Goal: Information Seeking & Learning: Learn about a topic

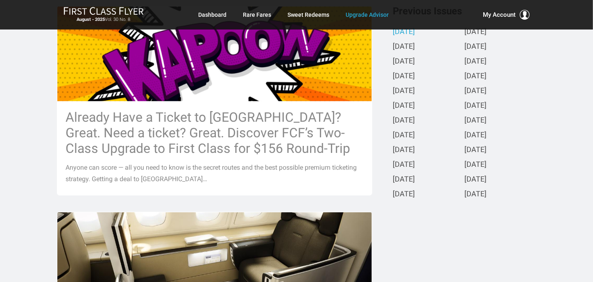
scroll to position [120, 0]
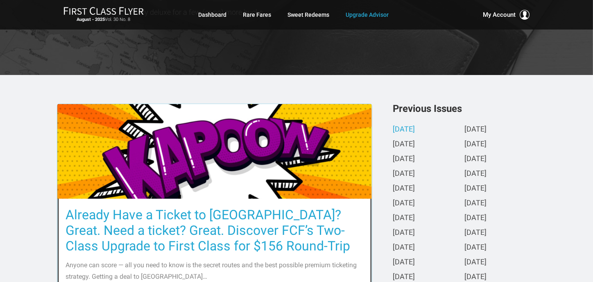
click at [187, 226] on h3 "Already Have a Ticket to Asia? Great. Need a ticket? Great. Discover FCF’s Two-…" at bounding box center [215, 230] width 298 height 47
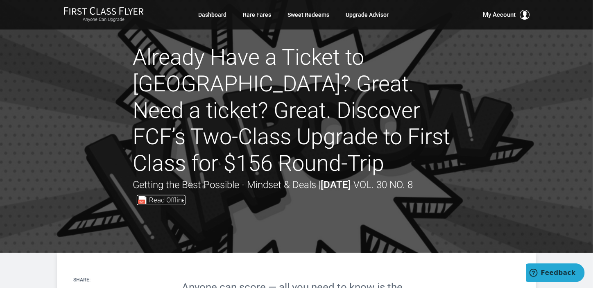
click at [162, 197] on span "Read Offline" at bounding box center [167, 200] width 36 height 7
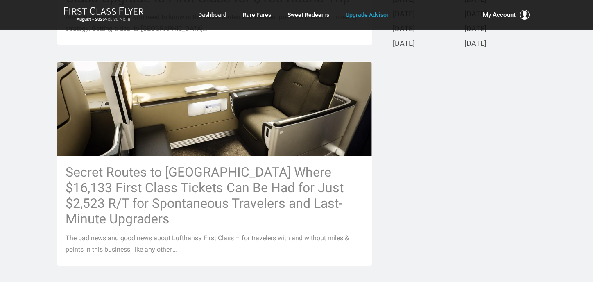
scroll to position [395, 0]
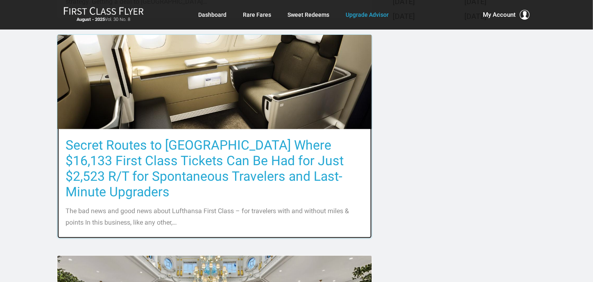
click at [177, 161] on h3 "Secret Routes to [GEOGRAPHIC_DATA] Where $16,133 First Class Tickets Can Be Had…" at bounding box center [215, 168] width 298 height 62
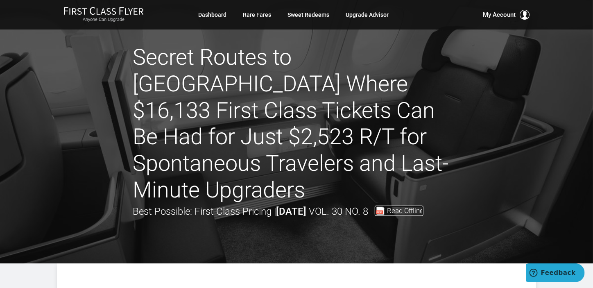
click at [424, 207] on span "Read Offline" at bounding box center [405, 210] width 36 height 7
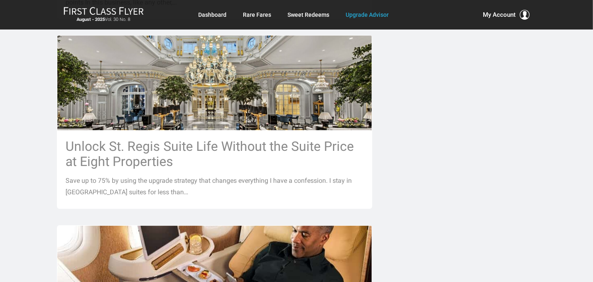
scroll to position [605, 0]
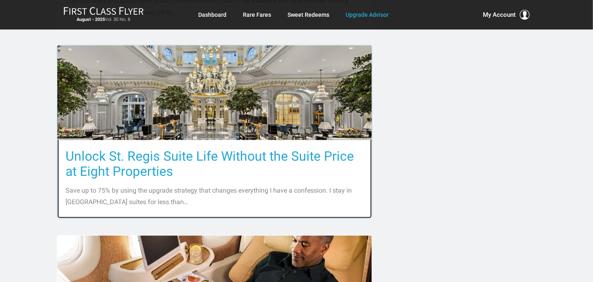
click at [241, 140] on div "Unlock St. Regis Suite Life Without the Suite Price at Eight Properties Save up…" at bounding box center [214, 179] width 315 height 78
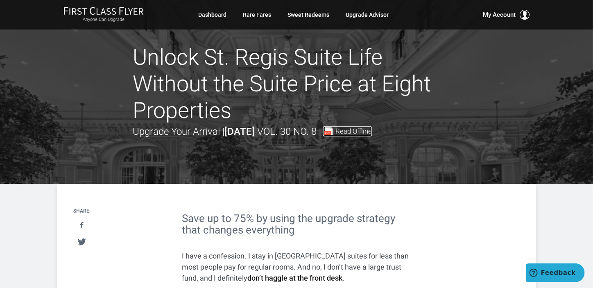
click at [372, 129] on span "Read Offline" at bounding box center [353, 131] width 36 height 7
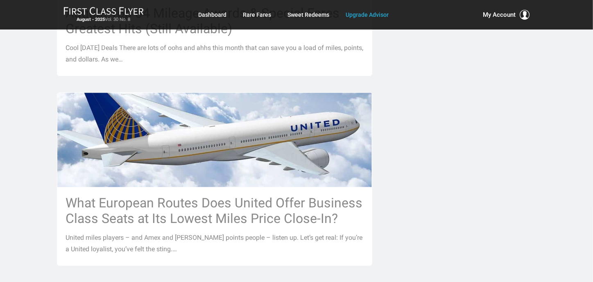
scroll to position [944, 0]
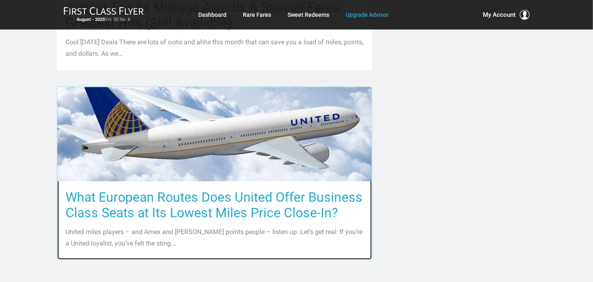
click at [193, 191] on h3 "What European Routes Does United Offer Business Class Seats at Its Lowest Miles…" at bounding box center [215, 204] width 298 height 31
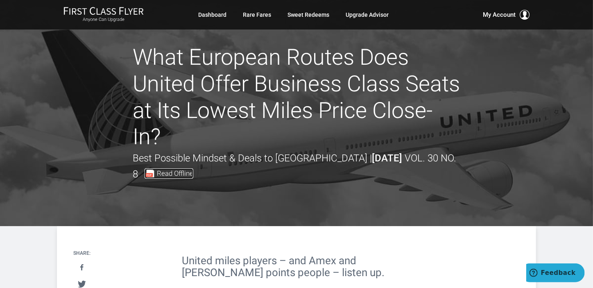
click at [159, 172] on span "Read Offline" at bounding box center [175, 173] width 36 height 7
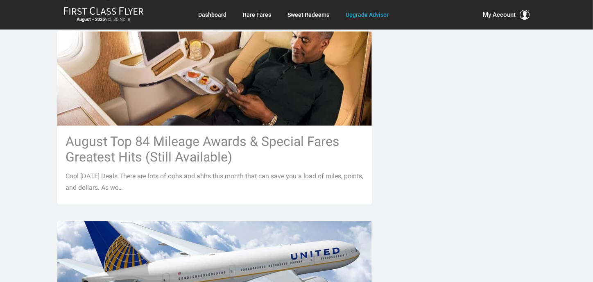
scroll to position [746, 0]
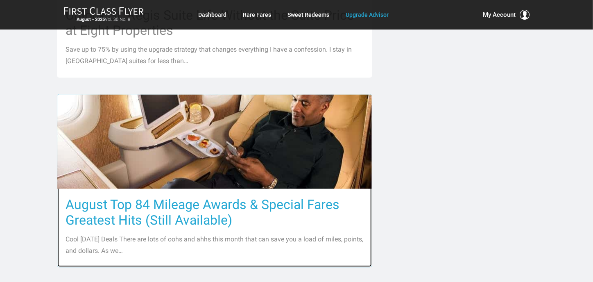
click at [165, 197] on h3 "August Top 84 Mileage Awards & Special Fares Greatest Hits (Still Available)" at bounding box center [215, 212] width 298 height 31
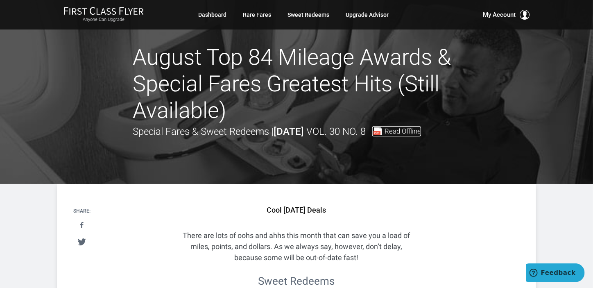
click at [421, 129] on span "Read Offline" at bounding box center [403, 131] width 36 height 7
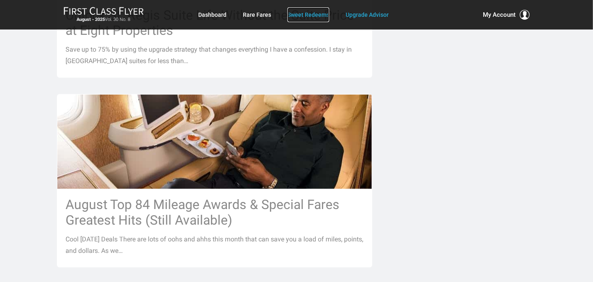
click at [299, 13] on link "Sweet Redeems" at bounding box center [309, 14] width 42 height 15
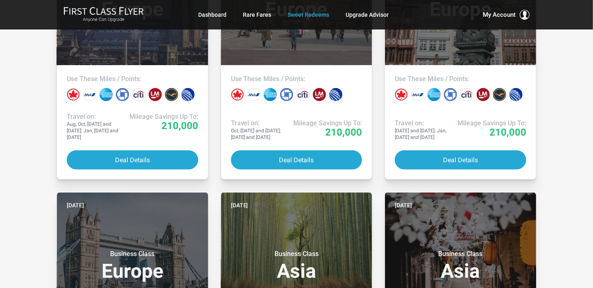
scroll to position [275, 0]
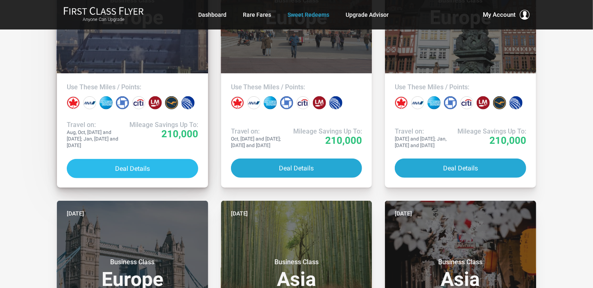
click at [127, 166] on button "Deal Details" at bounding box center [132, 168] width 131 height 19
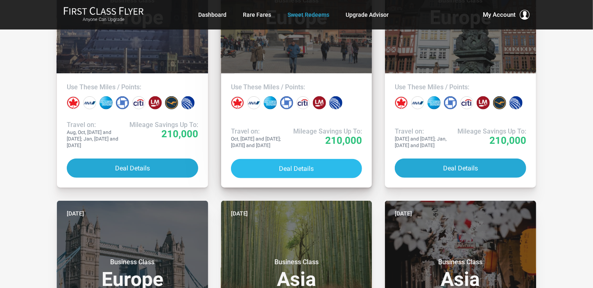
click at [292, 163] on button "Deal Details" at bounding box center [296, 168] width 131 height 19
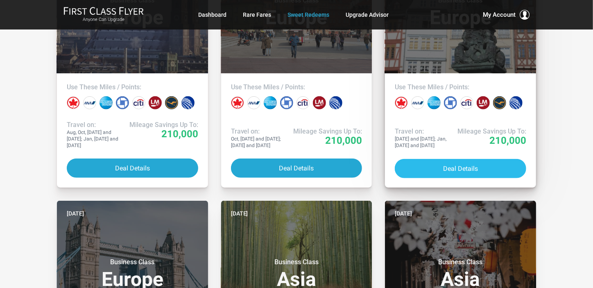
click at [465, 161] on button "Deal Details" at bounding box center [460, 168] width 131 height 19
